Goal: Information Seeking & Learning: Learn about a topic

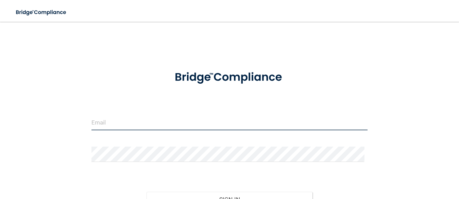
click at [106, 124] on input "email" at bounding box center [229, 122] width 276 height 15
type input "[EMAIL_ADDRESS][DOMAIN_NAME]"
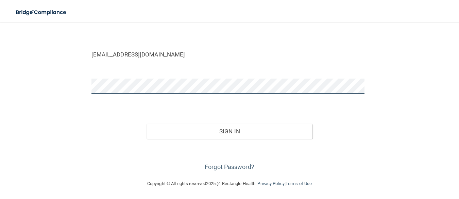
scroll to position [68, 0]
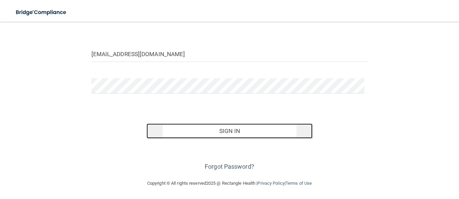
click at [221, 130] on button "Sign In" at bounding box center [229, 130] width 166 height 15
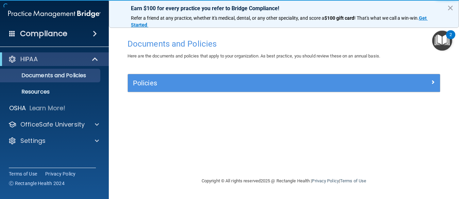
click at [276, 127] on div "Documents and Policies Here are the documents and policies that apply to your o…" at bounding box center [283, 105] width 323 height 141
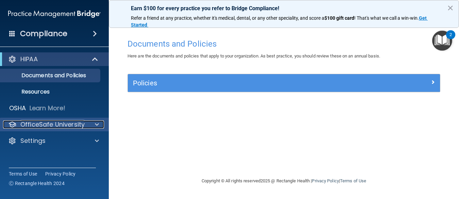
click at [61, 123] on p "OfficeSafe University" at bounding box center [52, 124] width 64 height 8
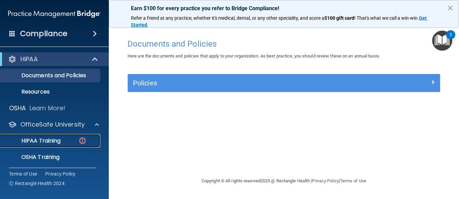
click at [50, 140] on p "HIPAA Training" at bounding box center [32, 140] width 56 height 7
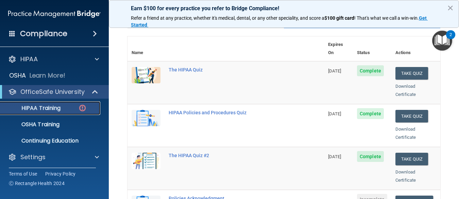
scroll to position [102, 0]
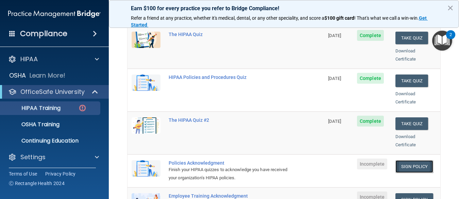
click at [407, 160] on link "Sign Policy" at bounding box center [414, 166] width 38 height 13
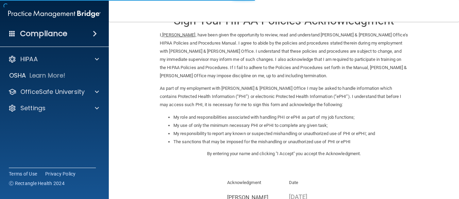
scroll to position [112, 0]
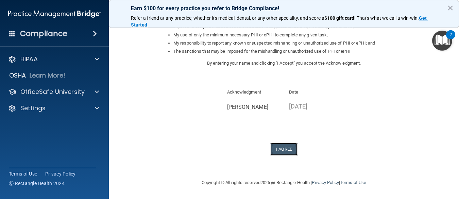
click at [277, 149] on button "I Agree" at bounding box center [283, 149] width 27 height 13
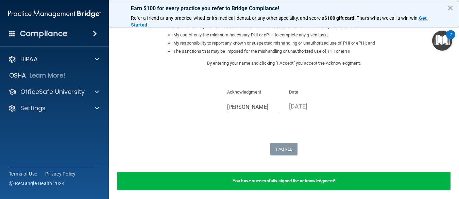
click at [450, 7] on button "×" at bounding box center [450, 7] width 6 height 11
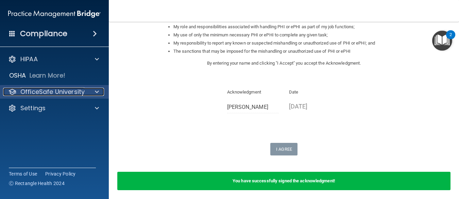
click at [44, 93] on p "OfficeSafe University" at bounding box center [52, 92] width 64 height 8
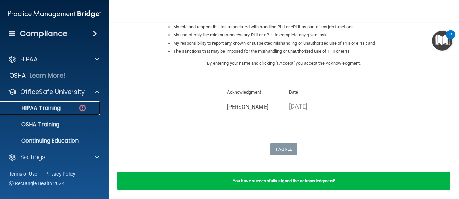
click at [45, 110] on p "HIPAA Training" at bounding box center [32, 108] width 56 height 7
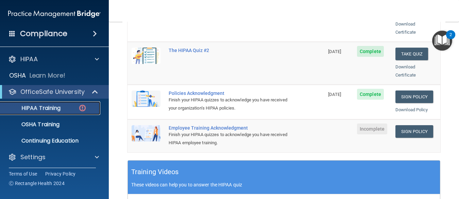
scroll to position [174, 0]
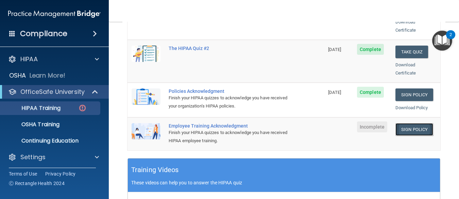
click at [408, 123] on link "Sign Policy" at bounding box center [414, 129] width 38 height 13
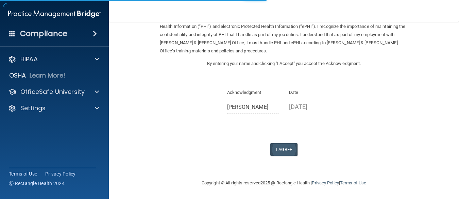
scroll to position [47, 0]
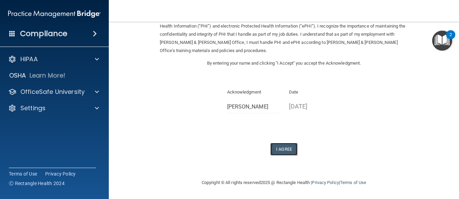
click at [275, 148] on button "I Agree" at bounding box center [283, 149] width 27 height 13
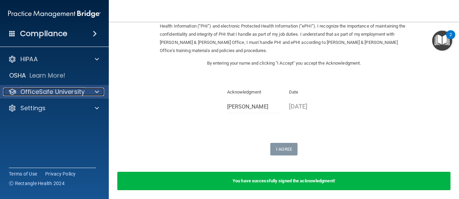
click at [38, 93] on p "OfficeSafe University" at bounding box center [52, 92] width 64 height 8
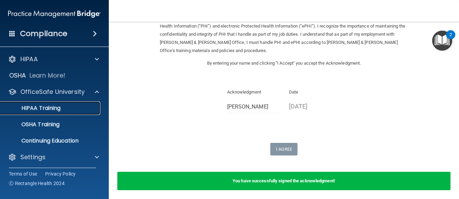
click at [41, 108] on p "HIPAA Training" at bounding box center [32, 108] width 56 height 7
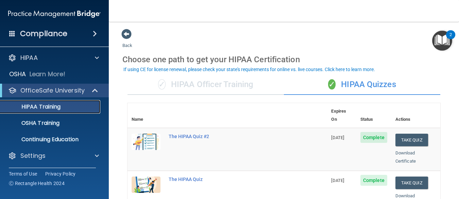
scroll to position [2, 0]
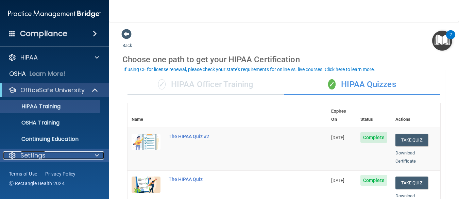
click at [95, 158] on span at bounding box center [97, 155] width 4 height 8
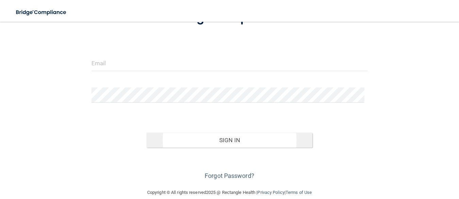
scroll to position [68, 0]
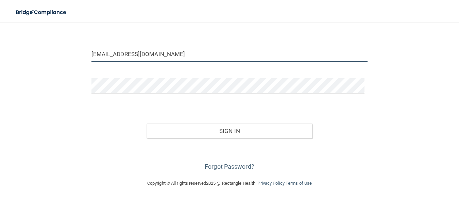
click at [168, 57] on input "janinestantondmd@comcast.net" at bounding box center [229, 54] width 276 height 15
click at [180, 56] on input "[EMAIL_ADDRESS][DOMAIN_NAME]" at bounding box center [229, 54] width 276 height 15
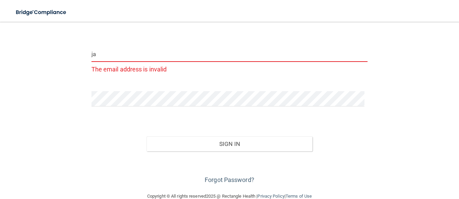
type input "j"
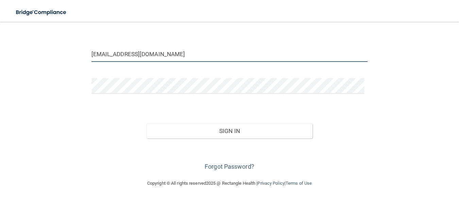
type input "[EMAIL_ADDRESS][DOMAIN_NAME]"
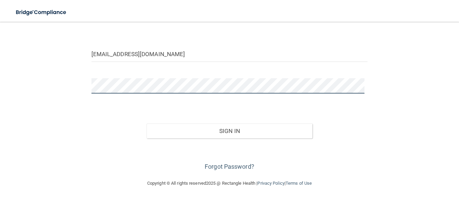
click at [62, 92] on div "[EMAIL_ADDRESS][DOMAIN_NAME] Invalid email/password. You don't have permission …" at bounding box center [230, 66] width 432 height 212
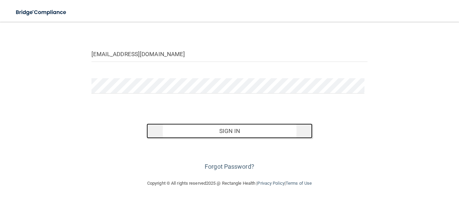
click at [302, 133] on button "Sign In" at bounding box center [229, 130] width 166 height 15
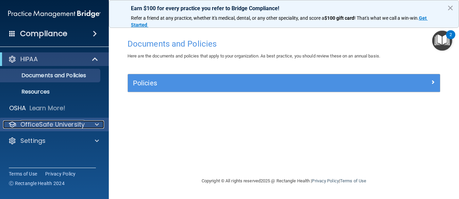
click at [73, 124] on p "OfficeSafe University" at bounding box center [52, 124] width 64 height 8
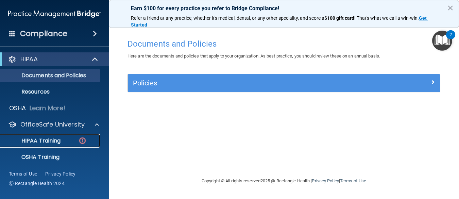
click at [48, 141] on p "HIPAA Training" at bounding box center [32, 140] width 56 height 7
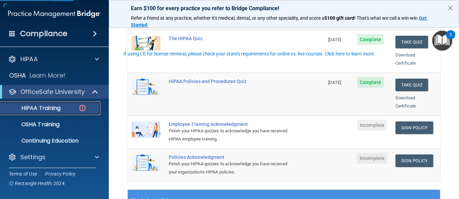
scroll to position [170, 0]
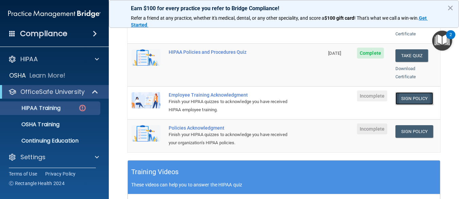
click at [404, 92] on link "Sign Policy" at bounding box center [414, 98] width 38 height 13
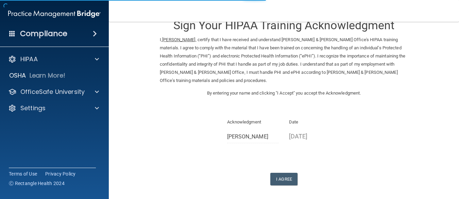
scroll to position [47, 0]
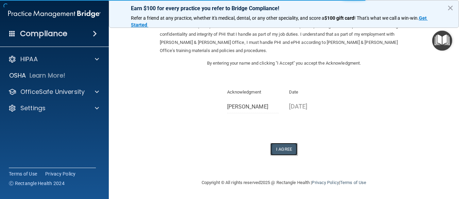
click at [281, 150] on button "I Agree" at bounding box center [283, 149] width 27 height 13
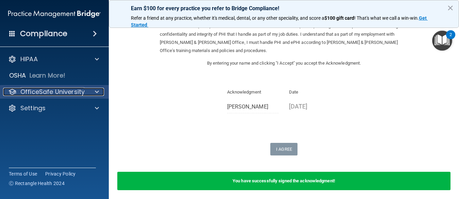
click at [78, 92] on p "OfficeSafe University" at bounding box center [52, 92] width 64 height 8
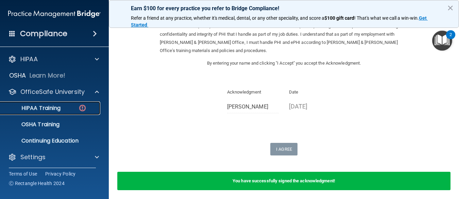
click at [69, 109] on div "HIPAA Training" at bounding box center [50, 108] width 93 height 7
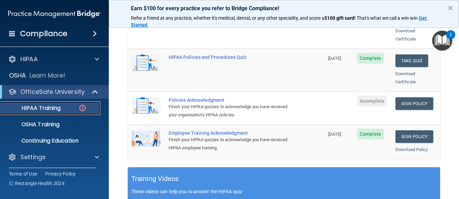
scroll to position [174, 0]
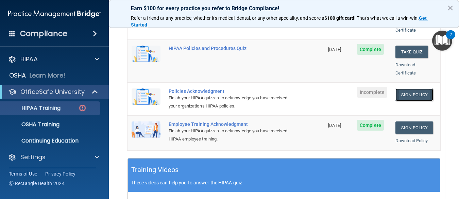
click at [398, 88] on link "Sign Policy" at bounding box center [414, 94] width 38 height 13
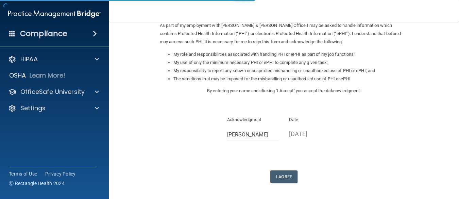
scroll to position [112, 0]
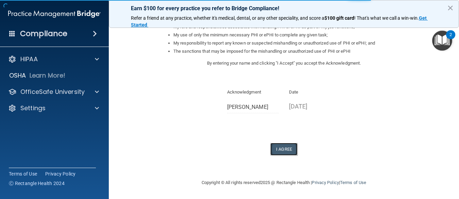
click at [279, 146] on button "I Agree" at bounding box center [283, 149] width 27 height 13
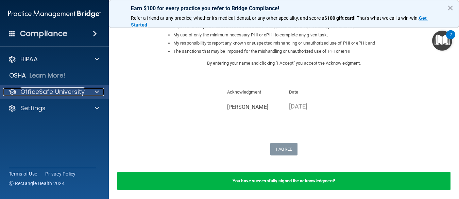
click at [65, 94] on p "OfficeSafe University" at bounding box center [52, 92] width 64 height 8
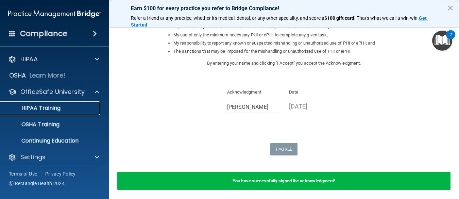
click at [57, 110] on p "HIPAA Training" at bounding box center [32, 108] width 56 height 7
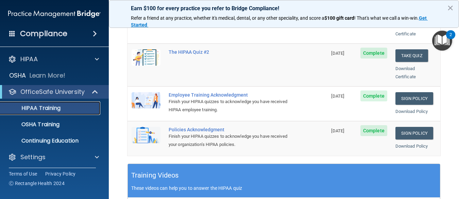
scroll to position [204, 0]
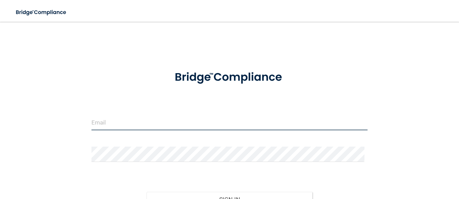
type input "[EMAIL_ADDRESS][DOMAIN_NAME]"
drag, startPoint x: 184, startPoint y: 122, endPoint x: 26, endPoint y: 119, distance: 157.7
click at [26, 119] on div "[EMAIL_ADDRESS][DOMAIN_NAME] Invalid email/password. You don't have permission …" at bounding box center [230, 135] width 432 height 212
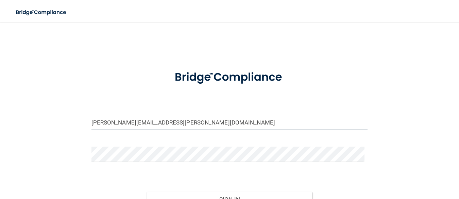
type input "[PERSON_NAME][EMAIL_ADDRESS][PERSON_NAME][DOMAIN_NAME]"
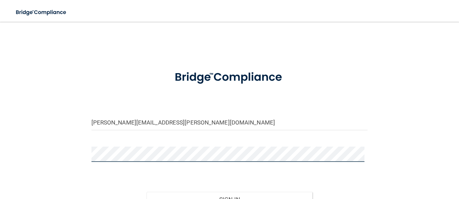
click at [81, 153] on div "[PERSON_NAME][EMAIL_ADDRESS][PERSON_NAME][DOMAIN_NAME] Invalid email/password. …" at bounding box center [230, 135] width 432 height 212
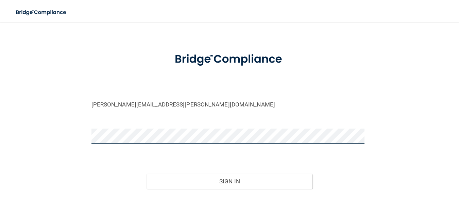
scroll to position [68, 0]
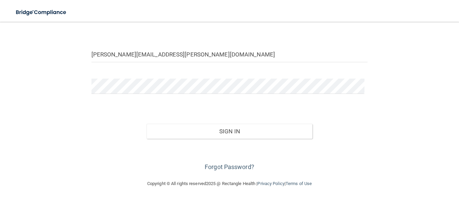
click at [301, 107] on form "[PERSON_NAME][EMAIL_ADDRESS][PERSON_NAME][DOMAIN_NAME] Invalid email/password. …" at bounding box center [229, 84] width 276 height 178
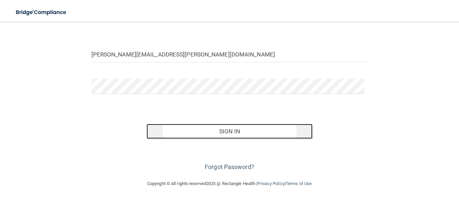
click at [217, 129] on button "Sign In" at bounding box center [229, 131] width 166 height 15
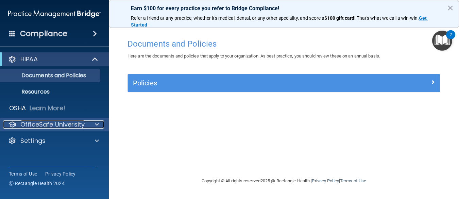
click at [62, 123] on p "OfficeSafe University" at bounding box center [52, 124] width 64 height 8
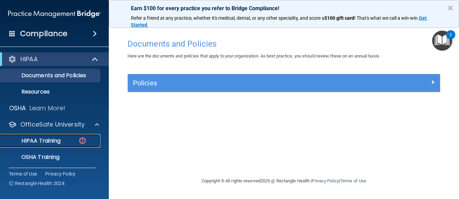
click at [55, 138] on p "HIPAA Training" at bounding box center [32, 140] width 56 height 7
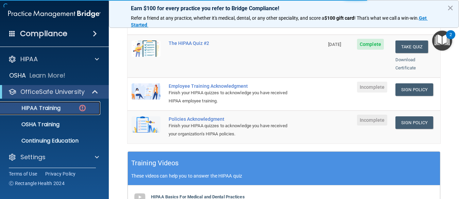
scroll to position [136, 0]
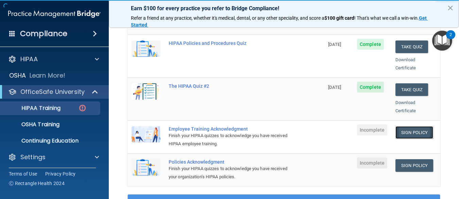
click at [410, 126] on link "Sign Policy" at bounding box center [414, 132] width 38 height 13
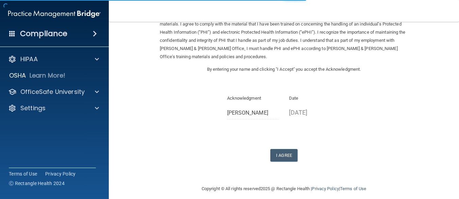
scroll to position [47, 0]
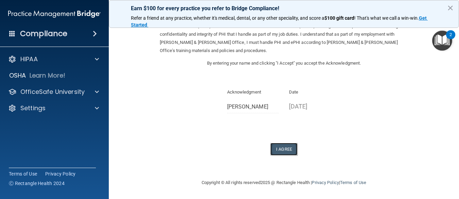
click at [278, 148] on button "I Agree" at bounding box center [283, 149] width 27 height 13
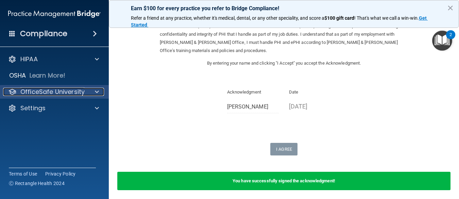
click at [54, 88] on p "OfficeSafe University" at bounding box center [52, 92] width 64 height 8
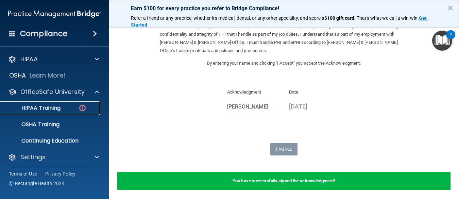
click at [57, 105] on p "HIPAA Training" at bounding box center [32, 108] width 56 height 7
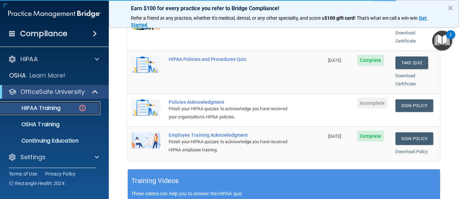
scroll to position [140, 0]
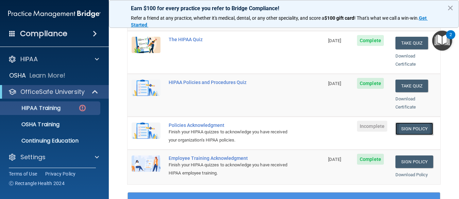
click at [405, 123] on link "Sign Policy" at bounding box center [414, 128] width 38 height 13
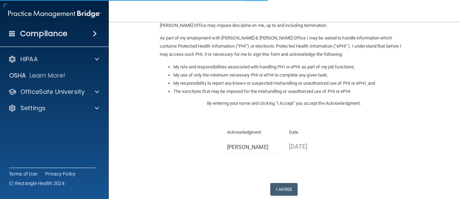
scroll to position [112, 0]
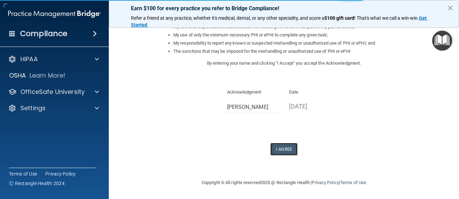
click at [285, 147] on button "I Agree" at bounding box center [283, 149] width 27 height 13
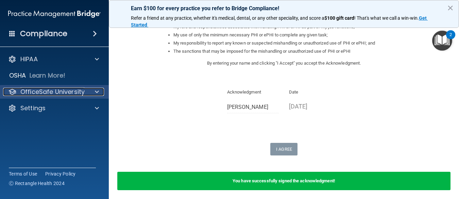
click at [66, 92] on p "OfficeSafe University" at bounding box center [52, 92] width 64 height 8
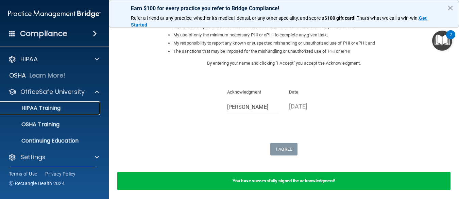
click at [71, 107] on div "HIPAA Training" at bounding box center [50, 108] width 93 height 7
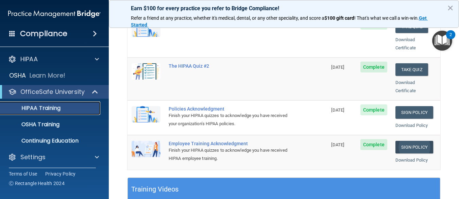
scroll to position [168, 0]
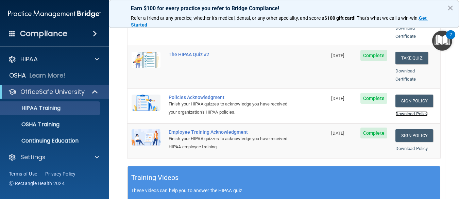
click at [410, 111] on link "Download Policy" at bounding box center [411, 113] width 33 height 5
click at [410, 146] on link "Download Policy" at bounding box center [411, 148] width 33 height 5
click at [59, 88] on p "OfficeSafe University" at bounding box center [52, 92] width 64 height 8
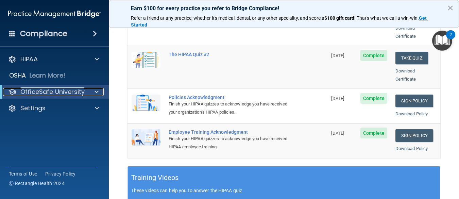
click at [58, 92] on p "OfficeSafe University" at bounding box center [52, 92] width 64 height 8
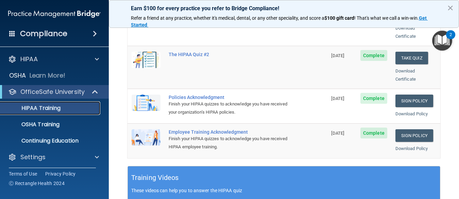
click at [52, 111] on p "HIPAA Training" at bounding box center [32, 108] width 56 height 7
click at [53, 110] on p "HIPAA Training" at bounding box center [32, 108] width 56 height 7
click at [48, 110] on p "HIPAA Training" at bounding box center [32, 108] width 56 height 7
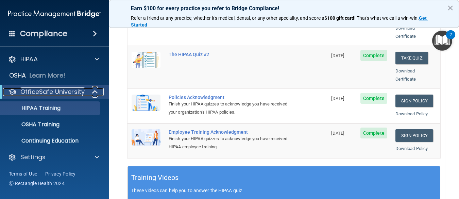
click at [36, 88] on p "OfficeSafe University" at bounding box center [52, 92] width 64 height 8
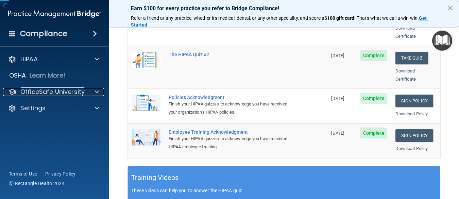
scroll to position [112, 0]
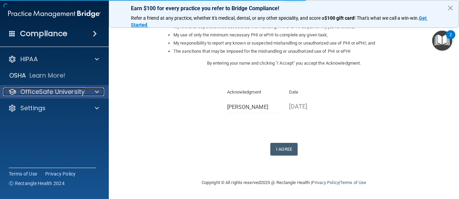
click at [60, 88] on p "OfficeSafe University" at bounding box center [52, 92] width 64 height 8
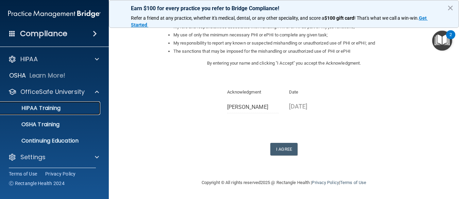
click at [51, 110] on p "HIPAA Training" at bounding box center [32, 108] width 56 height 7
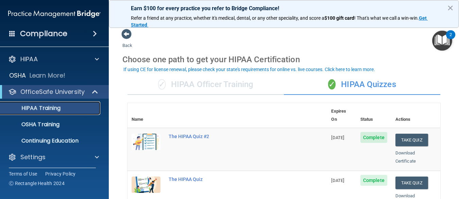
click at [48, 111] on p "HIPAA Training" at bounding box center [32, 108] width 56 height 7
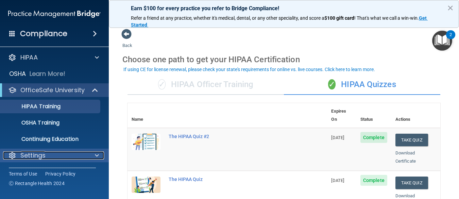
click at [33, 154] on p "Settings" at bounding box center [32, 155] width 25 height 8
click at [57, 156] on div "Settings" at bounding box center [45, 155] width 84 height 8
click at [47, 154] on div "Settings" at bounding box center [45, 155] width 84 height 8
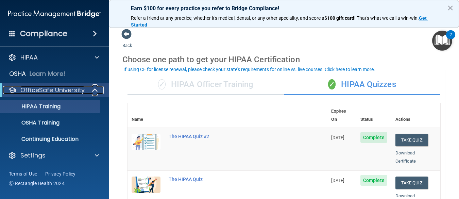
click at [63, 89] on p "OfficeSafe University" at bounding box center [52, 90] width 64 height 8
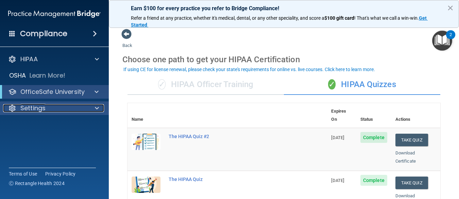
click at [44, 108] on p "Settings" at bounding box center [32, 108] width 25 height 8
click at [39, 105] on p "Settings" at bounding box center [32, 108] width 25 height 8
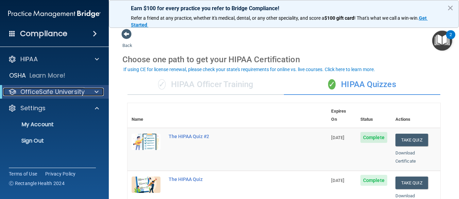
click at [55, 92] on p "OfficeSafe University" at bounding box center [52, 92] width 64 height 8
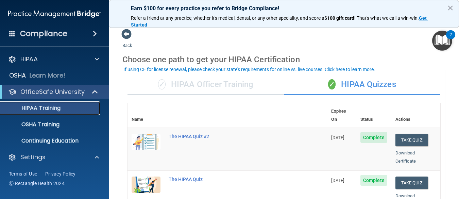
click at [41, 110] on p "HIPAA Training" at bounding box center [32, 108] width 56 height 7
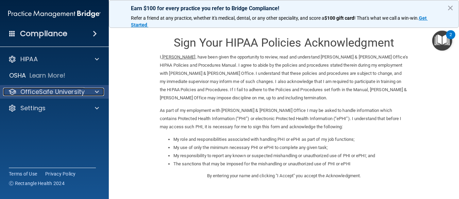
click at [44, 92] on p "OfficeSafe University" at bounding box center [52, 92] width 64 height 8
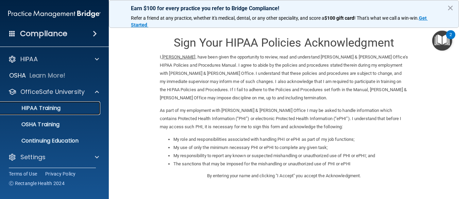
click at [43, 105] on p "HIPAA Training" at bounding box center [32, 108] width 56 height 7
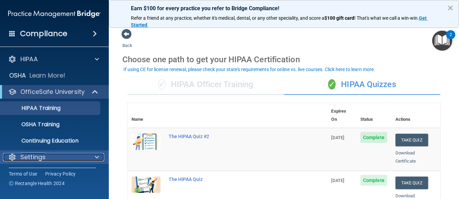
click at [32, 156] on p "Settings" at bounding box center [32, 157] width 25 height 8
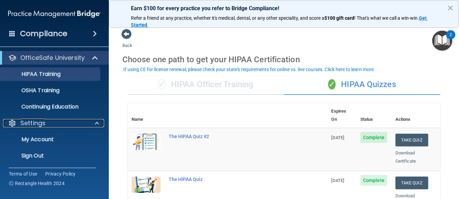
scroll to position [34, 0]
click at [448, 8] on button "×" at bounding box center [450, 7] width 6 height 11
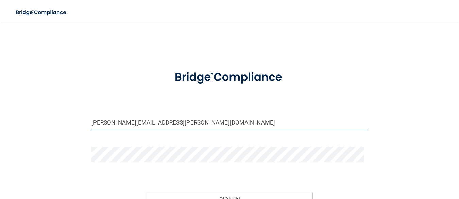
drag, startPoint x: 151, startPoint y: 122, endPoint x: 138, endPoint y: 121, distance: 13.0
click at [139, 121] on input "[PERSON_NAME][EMAIL_ADDRESS][PERSON_NAME][DOMAIN_NAME]" at bounding box center [229, 122] width 276 height 15
type input "[EMAIL_ADDRESS][DOMAIN_NAME]"
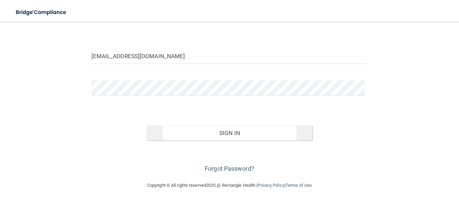
scroll to position [68, 0]
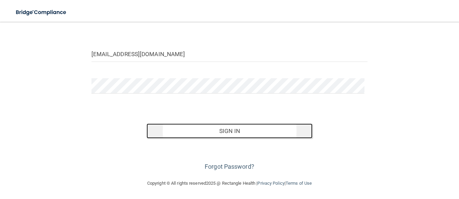
click at [229, 132] on button "Sign In" at bounding box center [229, 130] width 166 height 15
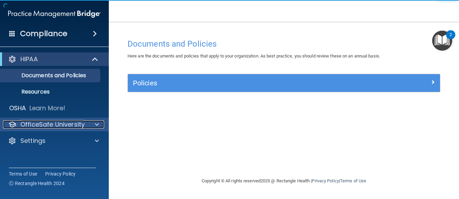
click at [69, 124] on p "OfficeSafe University" at bounding box center [52, 124] width 64 height 8
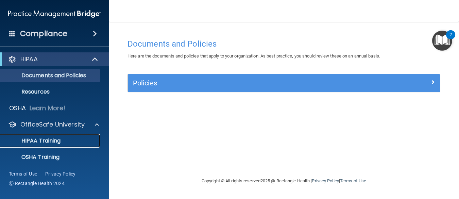
click at [69, 141] on div "HIPAA Training" at bounding box center [50, 140] width 93 height 7
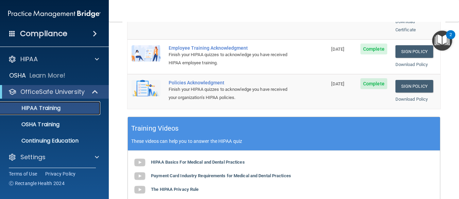
scroll to position [136, 0]
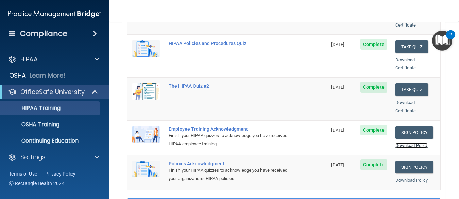
click at [413, 143] on link "Download Policy" at bounding box center [411, 145] width 33 height 5
click at [406, 177] on link "Download Policy" at bounding box center [411, 179] width 33 height 5
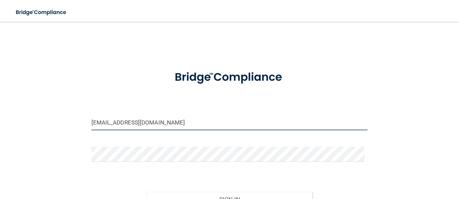
drag, startPoint x: 166, startPoint y: 121, endPoint x: 114, endPoint y: 122, distance: 52.0
click at [114, 122] on input "[EMAIL_ADDRESS][DOMAIN_NAME]" at bounding box center [229, 122] width 276 height 15
type input "[EMAIL_ADDRESS][DOMAIN_NAME]"
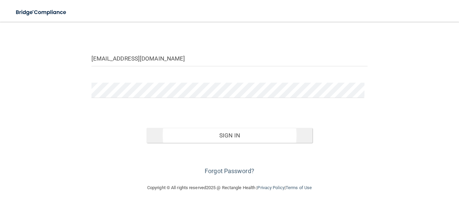
scroll to position [68, 0]
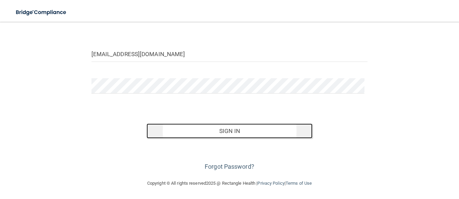
click at [229, 129] on button "Sign In" at bounding box center [229, 130] width 166 height 15
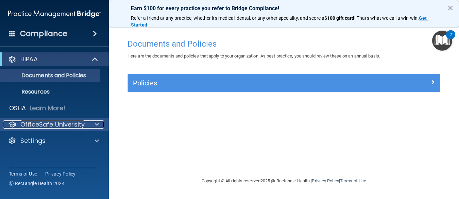
click at [70, 123] on p "OfficeSafe University" at bounding box center [52, 124] width 64 height 8
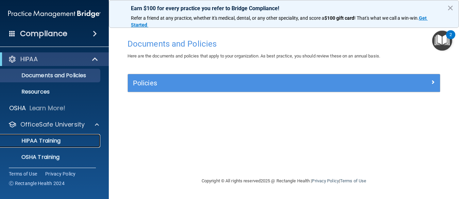
click at [51, 136] on link "HIPAA Training" at bounding box center [46, 141] width 107 height 14
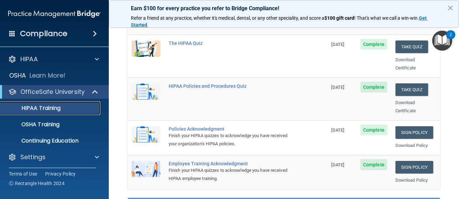
scroll to position [170, 0]
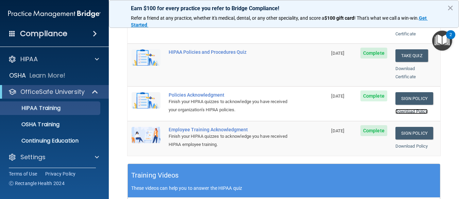
click at [413, 109] on link "Download Policy" at bounding box center [411, 111] width 33 height 5
click at [407, 143] on link "Download Policy" at bounding box center [411, 145] width 33 height 5
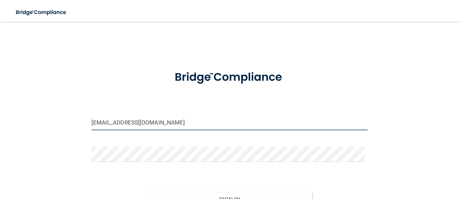
drag, startPoint x: 172, startPoint y: 125, endPoint x: 39, endPoint y: 110, distance: 133.7
click at [39, 110] on div "[EMAIL_ADDRESS][DOMAIN_NAME] Invalid email/password. You don't have permission …" at bounding box center [230, 135] width 432 height 212
drag, startPoint x: 203, startPoint y: 123, endPoint x: 7, endPoint y: 110, distance: 196.2
click at [6, 111] on main "[EMAIL_ADDRESS][DOMAIN_NAME] Invalid email/password. You don't have permission …" at bounding box center [229, 110] width 459 height 177
type input "[EMAIL_ADDRESS][DOMAIN_NAME]"
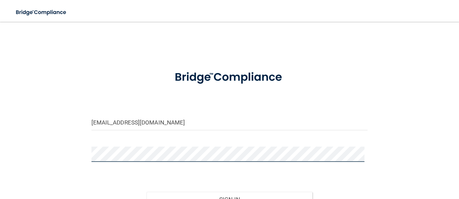
click at [46, 142] on div "[EMAIL_ADDRESS][DOMAIN_NAME] Invalid email/password. You don't have permission …" at bounding box center [230, 135] width 432 height 212
click at [146, 192] on button "Sign In" at bounding box center [229, 199] width 166 height 15
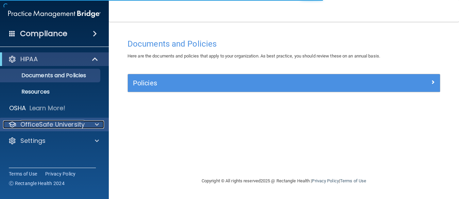
click at [85, 124] on div "OfficeSafe University" at bounding box center [45, 124] width 84 height 8
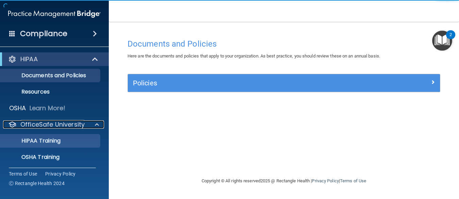
scroll to position [34, 0]
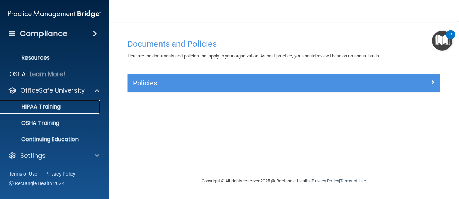
click at [61, 105] on div "HIPAA Training" at bounding box center [50, 106] width 93 height 7
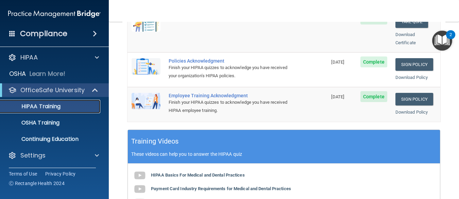
scroll to position [170, 0]
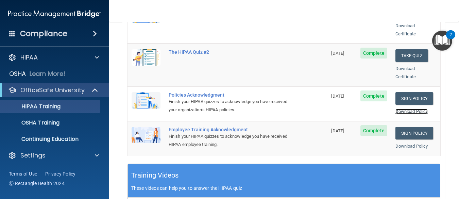
click at [404, 109] on link "Download Policy" at bounding box center [411, 111] width 33 height 5
click at [407, 143] on link "Download Policy" at bounding box center [411, 145] width 33 height 5
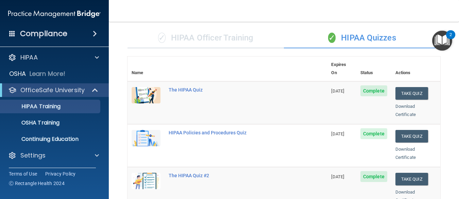
scroll to position [0, 0]
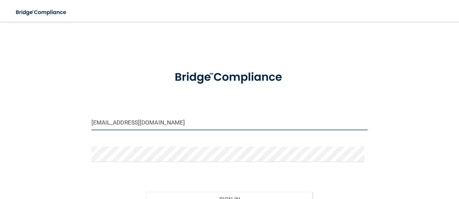
click at [170, 124] on input "[EMAIL_ADDRESS][DOMAIN_NAME]" at bounding box center [229, 122] width 276 height 15
type input "[EMAIL_ADDRESS][DOMAIN_NAME]"
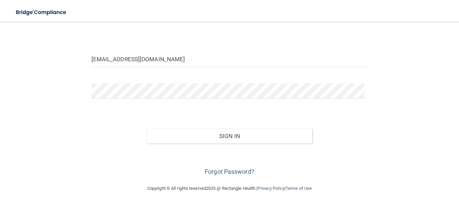
scroll to position [68, 0]
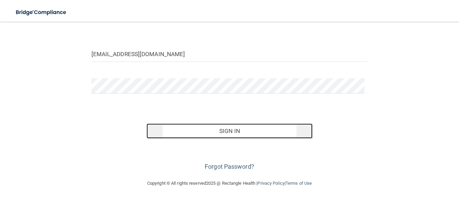
click at [221, 132] on button "Sign In" at bounding box center [229, 130] width 166 height 15
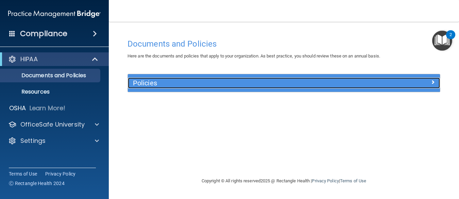
click at [148, 82] on h5 "Policies" at bounding box center [245, 82] width 224 height 7
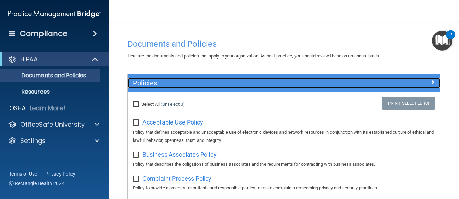
scroll to position [34, 0]
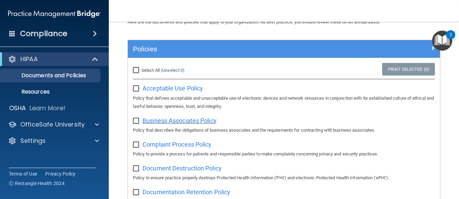
click at [174, 122] on span "Business Associates Policy" at bounding box center [179, 120] width 74 height 7
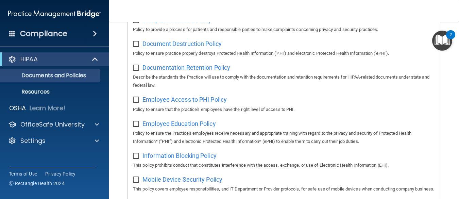
scroll to position [0, 0]
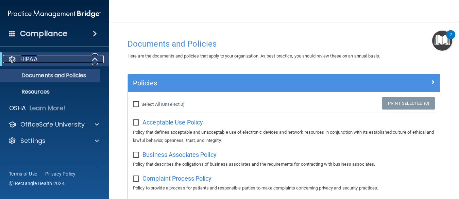
click at [75, 62] on div "HIPAA" at bounding box center [45, 59] width 84 height 8
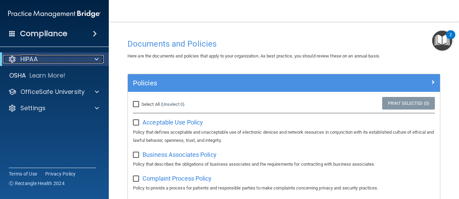
click at [75, 62] on div "HIPAA" at bounding box center [45, 59] width 84 height 8
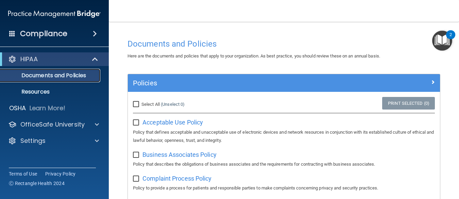
click at [72, 77] on p "Documents and Policies" at bounding box center [50, 75] width 93 height 7
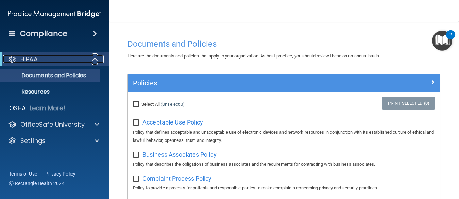
click at [42, 57] on div "HIPAA" at bounding box center [45, 59] width 84 height 8
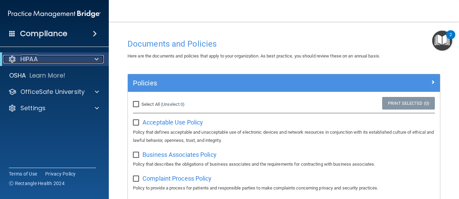
click at [68, 62] on div "HIPAA" at bounding box center [45, 59] width 84 height 8
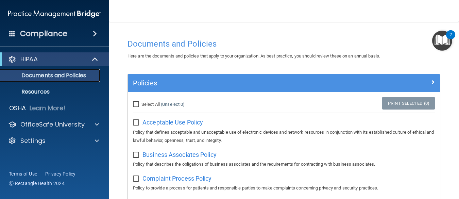
click at [44, 79] on p "Documents and Policies" at bounding box center [50, 75] width 93 height 7
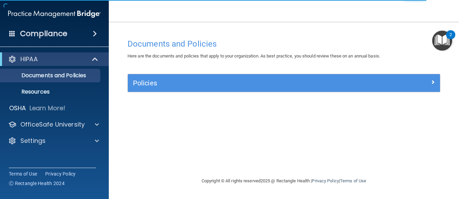
click at [50, 29] on h4 "Compliance" at bounding box center [43, 34] width 47 height 10
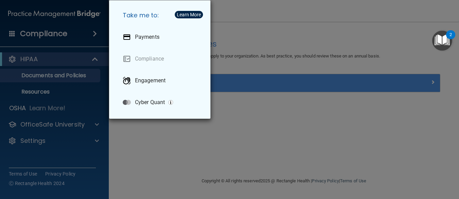
click at [236, 18] on div "Take me to: Payments Compliance Engagement Cyber Quant" at bounding box center [229, 99] width 459 height 199
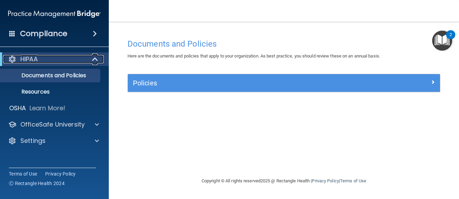
click at [94, 58] on span at bounding box center [96, 59] width 6 height 8
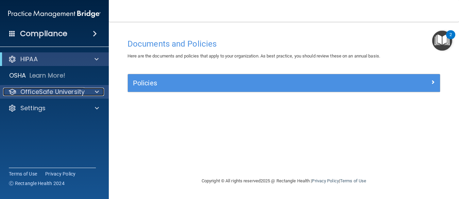
click at [65, 88] on p "OfficeSafe University" at bounding box center [52, 92] width 64 height 8
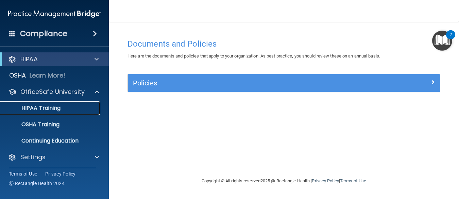
click at [56, 107] on p "HIPAA Training" at bounding box center [32, 108] width 56 height 7
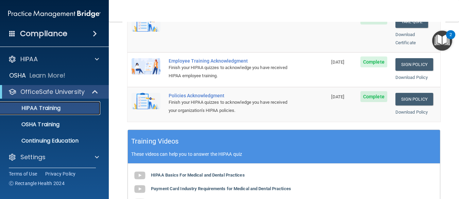
scroll to position [238, 0]
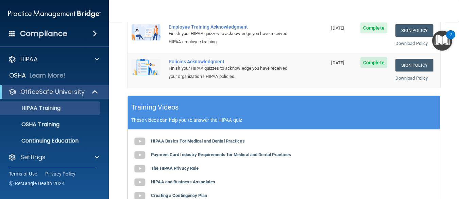
click at [57, 37] on h4 "Compliance" at bounding box center [43, 34] width 47 height 10
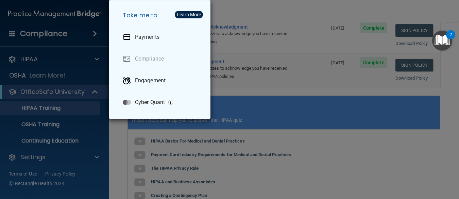
click at [44, 37] on div "Take me to: Payments Compliance Engagement Cyber Quant" at bounding box center [229, 99] width 459 height 199
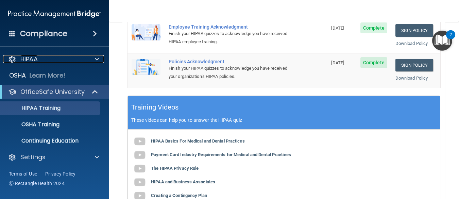
click at [42, 63] on div "HIPAA" at bounding box center [45, 59] width 84 height 8
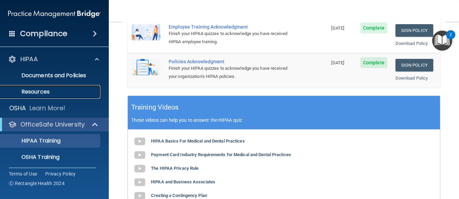
click at [34, 94] on p "Resources" at bounding box center [50, 91] width 93 height 7
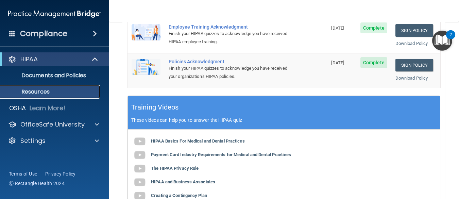
scroll to position [16, 0]
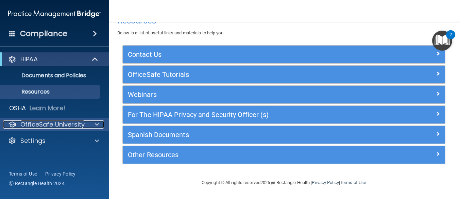
click at [59, 121] on p "OfficeSafe University" at bounding box center [52, 124] width 64 height 8
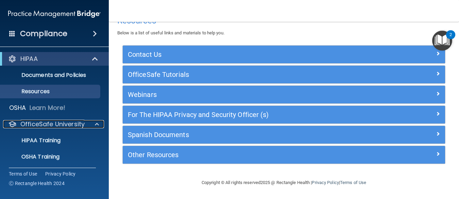
scroll to position [0, 0]
